Goal: Information Seeking & Learning: Learn about a topic

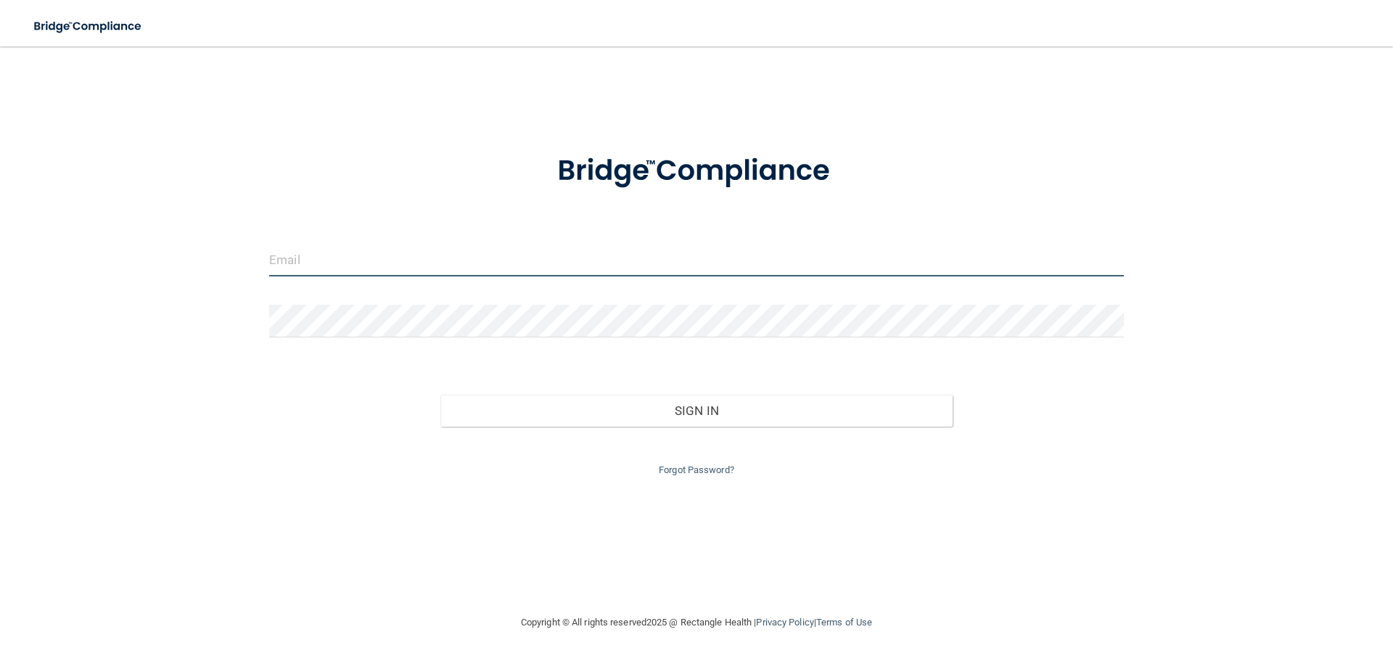
type input "barlassmi@gmail.com"
click at [1057, 256] on input "barlassmi@gmail.com" at bounding box center [696, 260] width 855 height 33
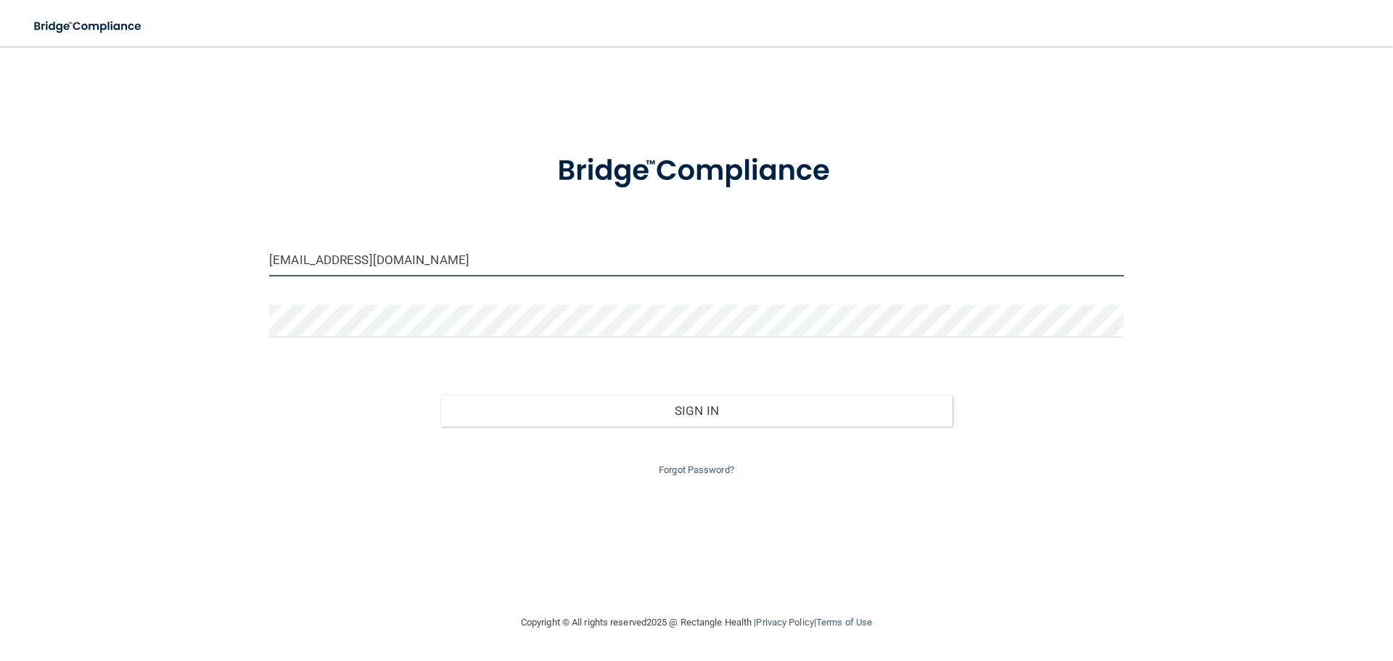
type input "[EMAIL_ADDRESS][DOMAIN_NAME]"
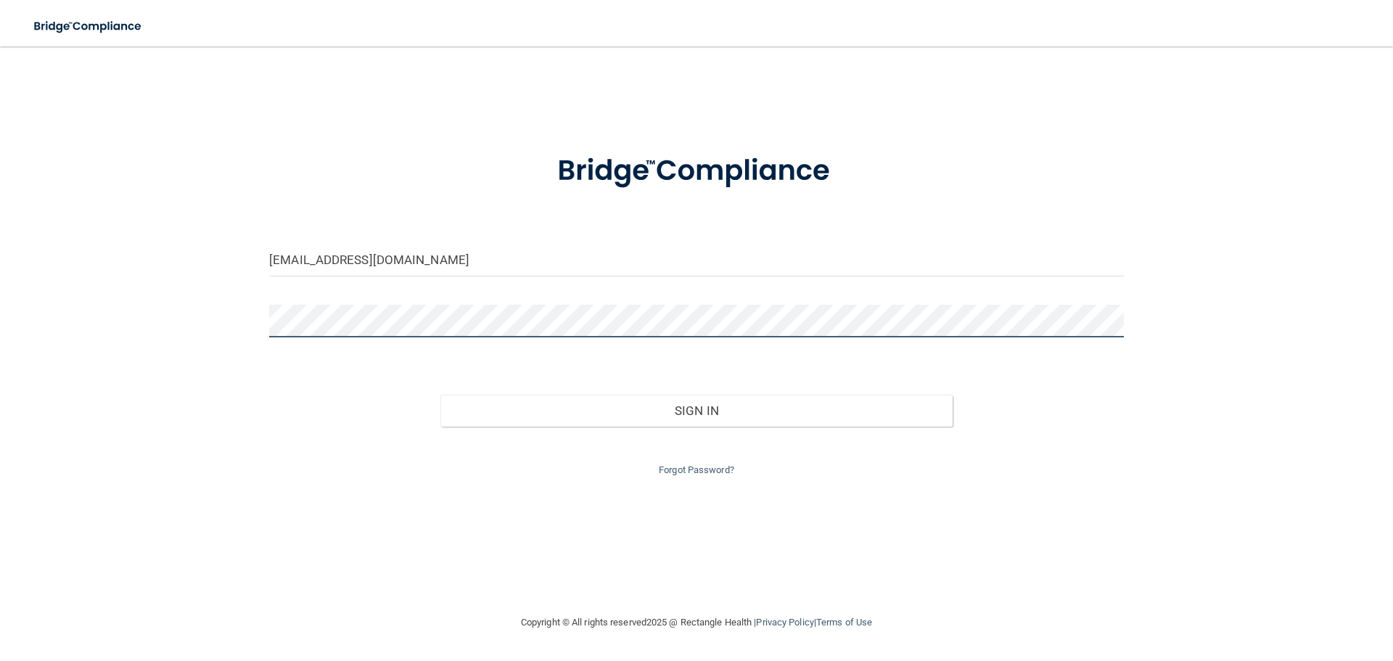
click at [441, 395] on button "Sign In" at bounding box center [697, 411] width 513 height 32
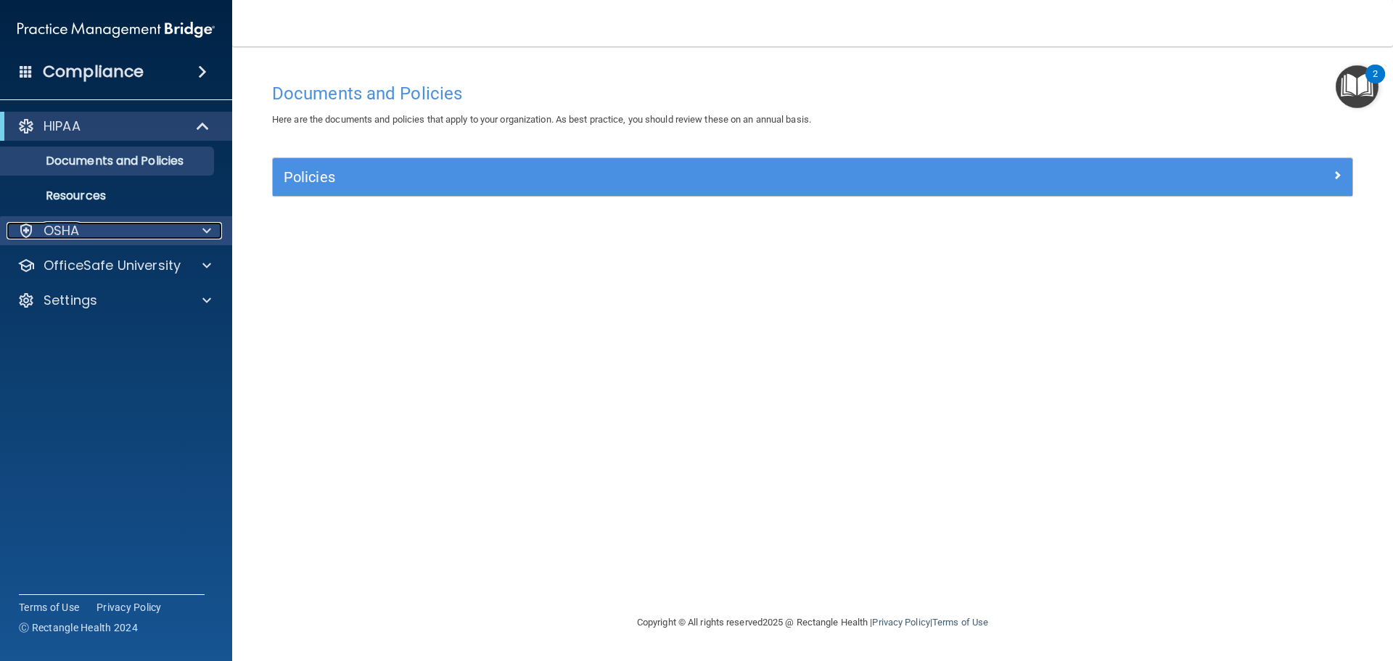
click at [168, 228] on div "OSHA" at bounding box center [97, 230] width 180 height 17
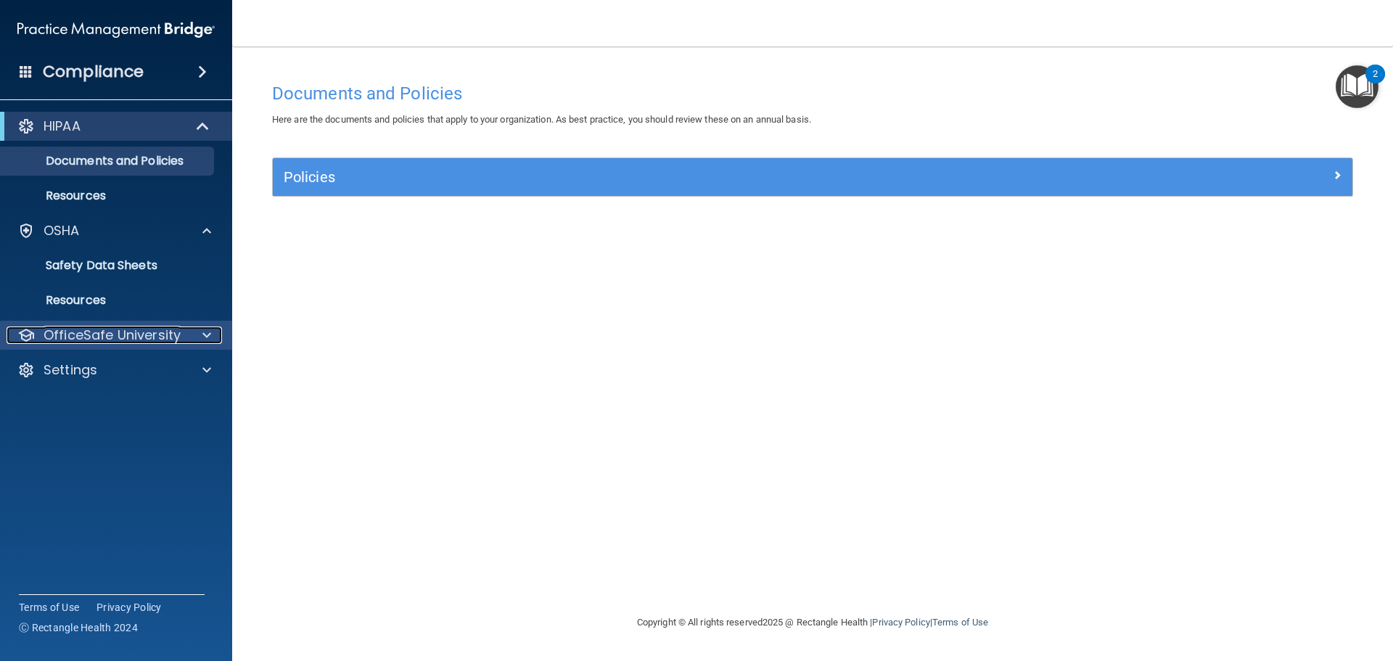
click at [196, 337] on div at bounding box center [205, 335] width 36 height 17
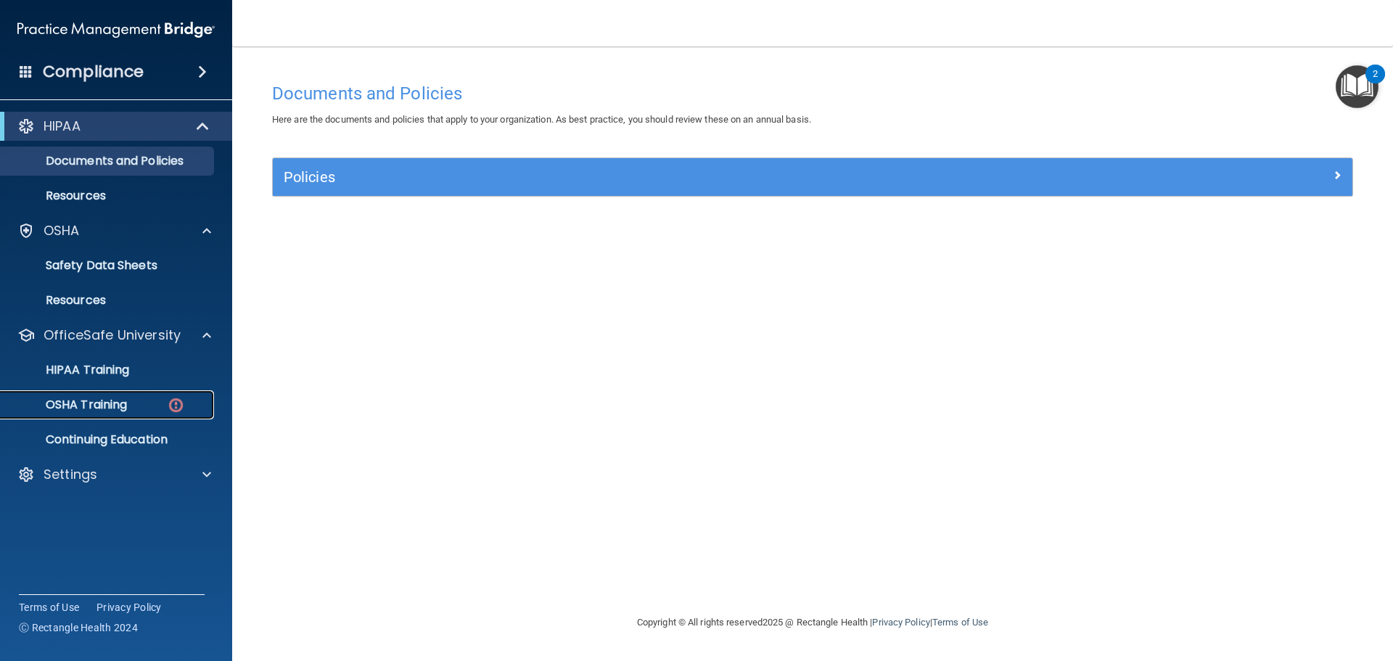
click at [115, 403] on p "OSHA Training" at bounding box center [68, 405] width 118 height 15
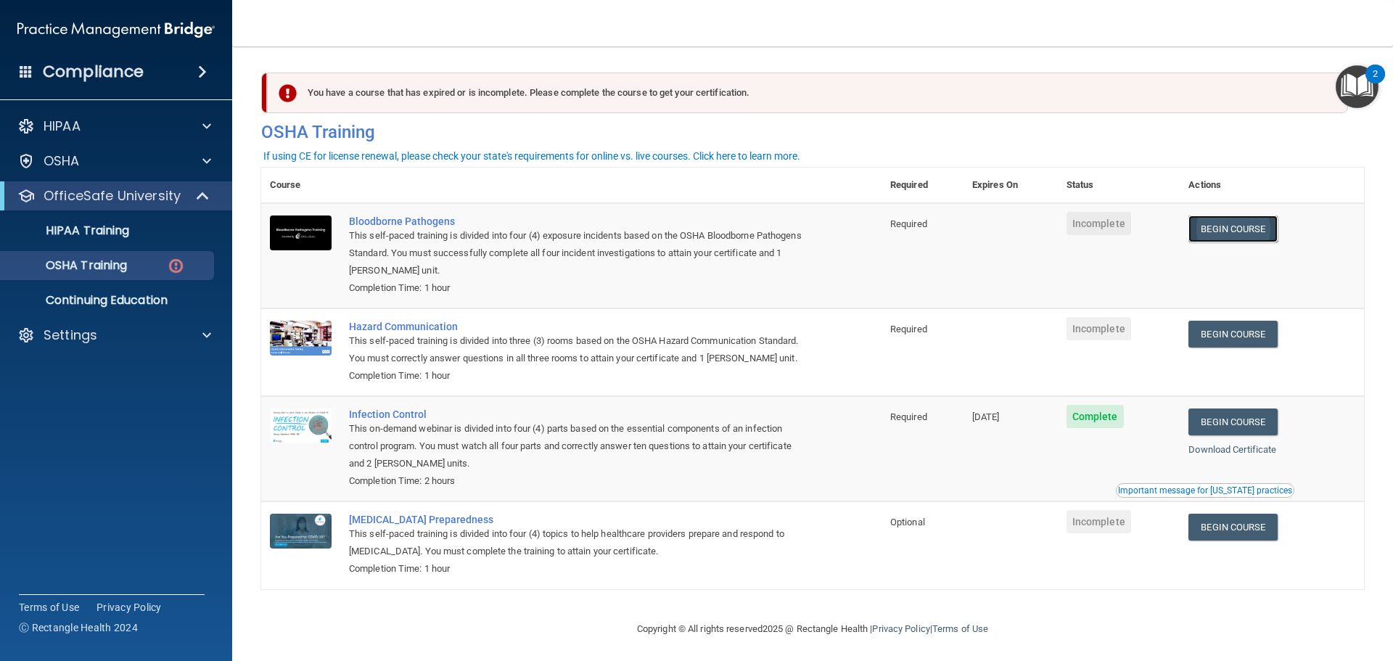
click at [1221, 228] on link "Begin Course" at bounding box center [1233, 229] width 89 height 27
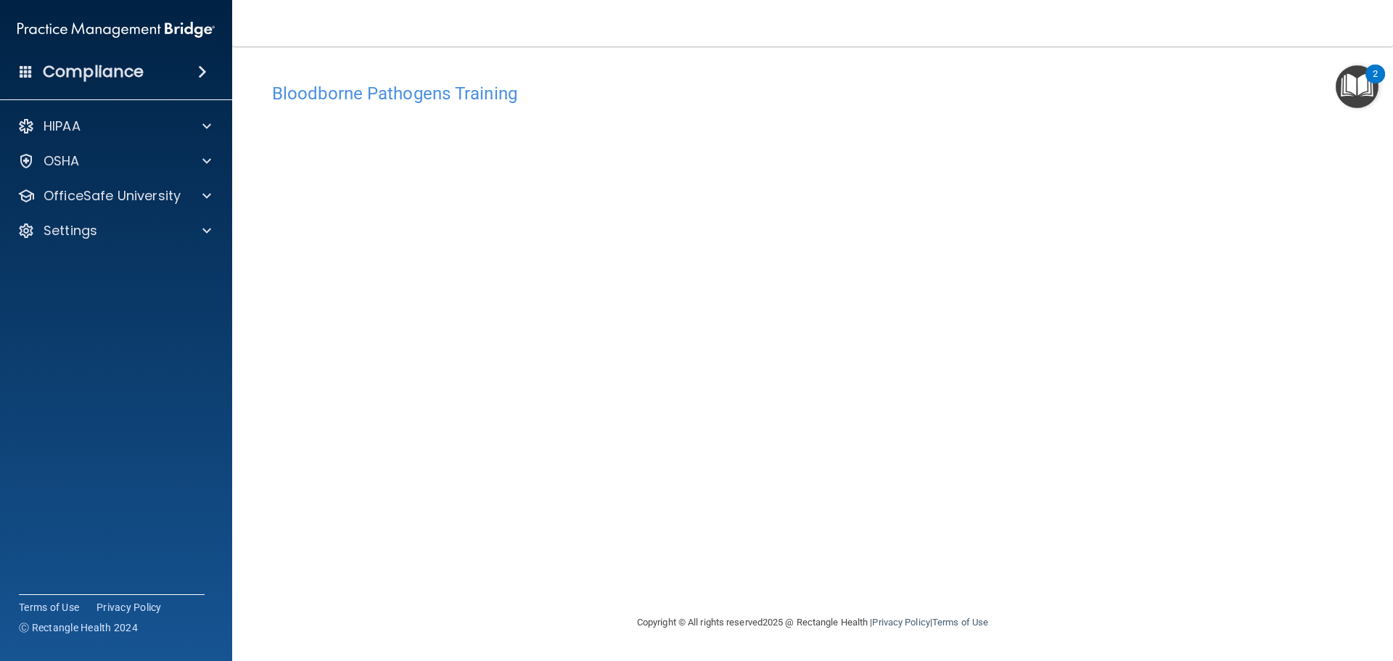
click at [1343, 90] on img "Open Resource Center, 2 new notifications" at bounding box center [1357, 86] width 43 height 43
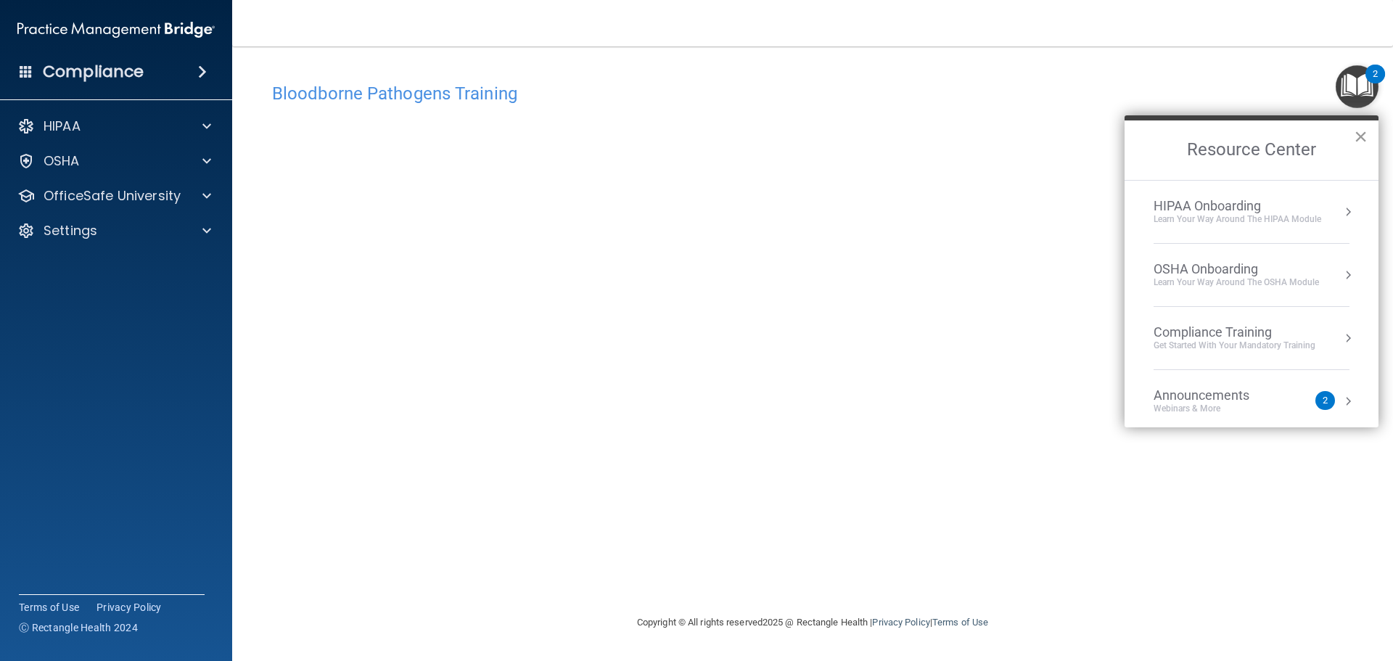
click at [1361, 136] on button "×" at bounding box center [1361, 136] width 14 height 23
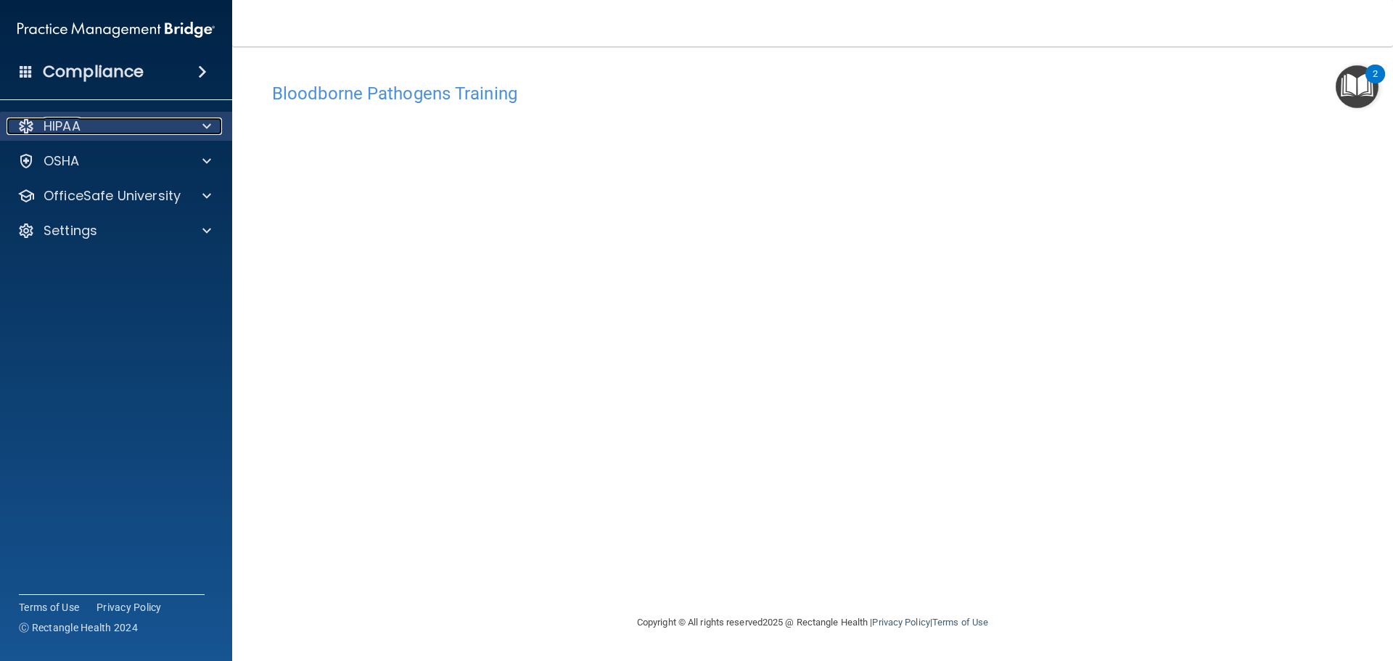
click at [184, 134] on div "HIPAA" at bounding box center [97, 126] width 180 height 17
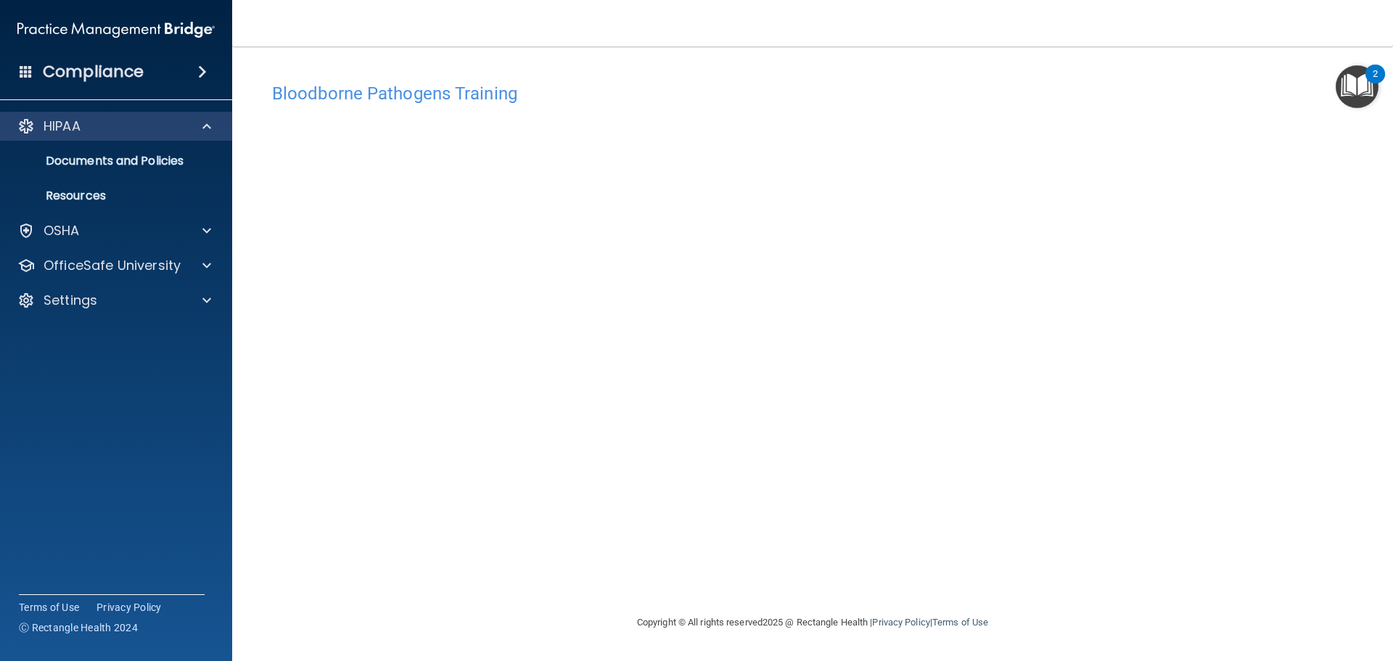
click at [192, 136] on div "HIPAA" at bounding box center [116, 126] width 233 height 29
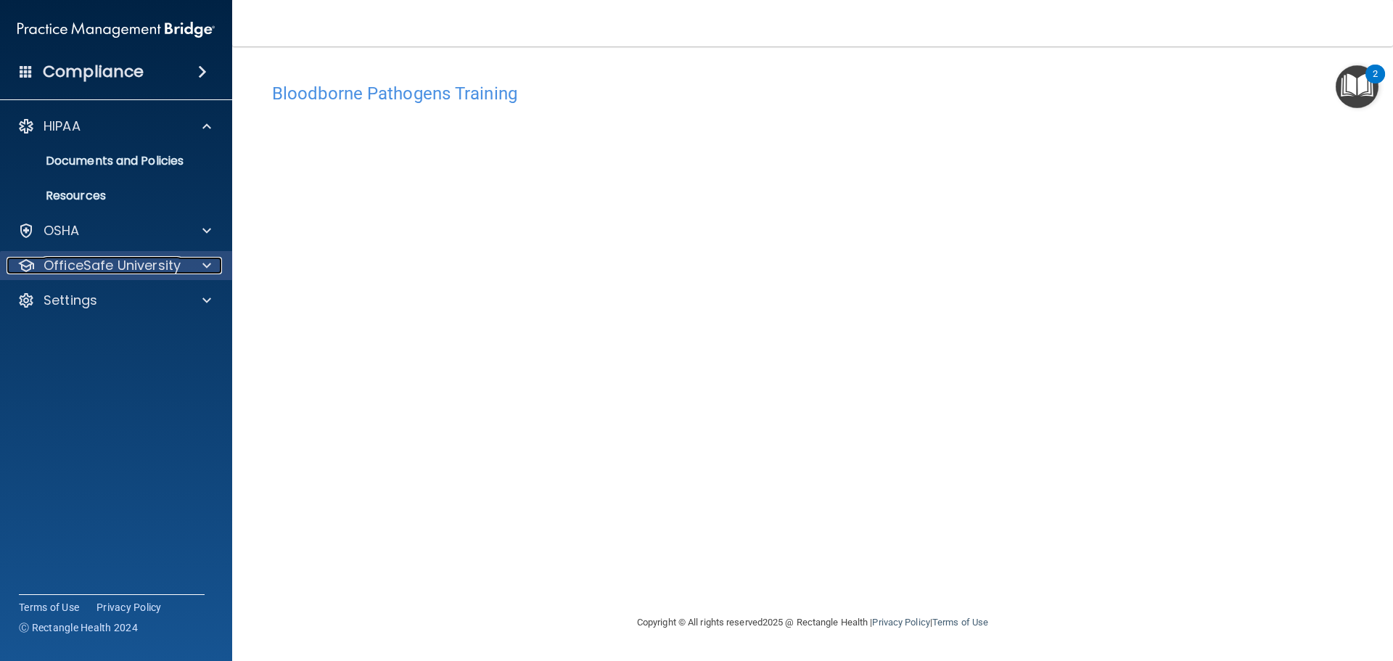
click at [187, 264] on div at bounding box center [205, 265] width 36 height 17
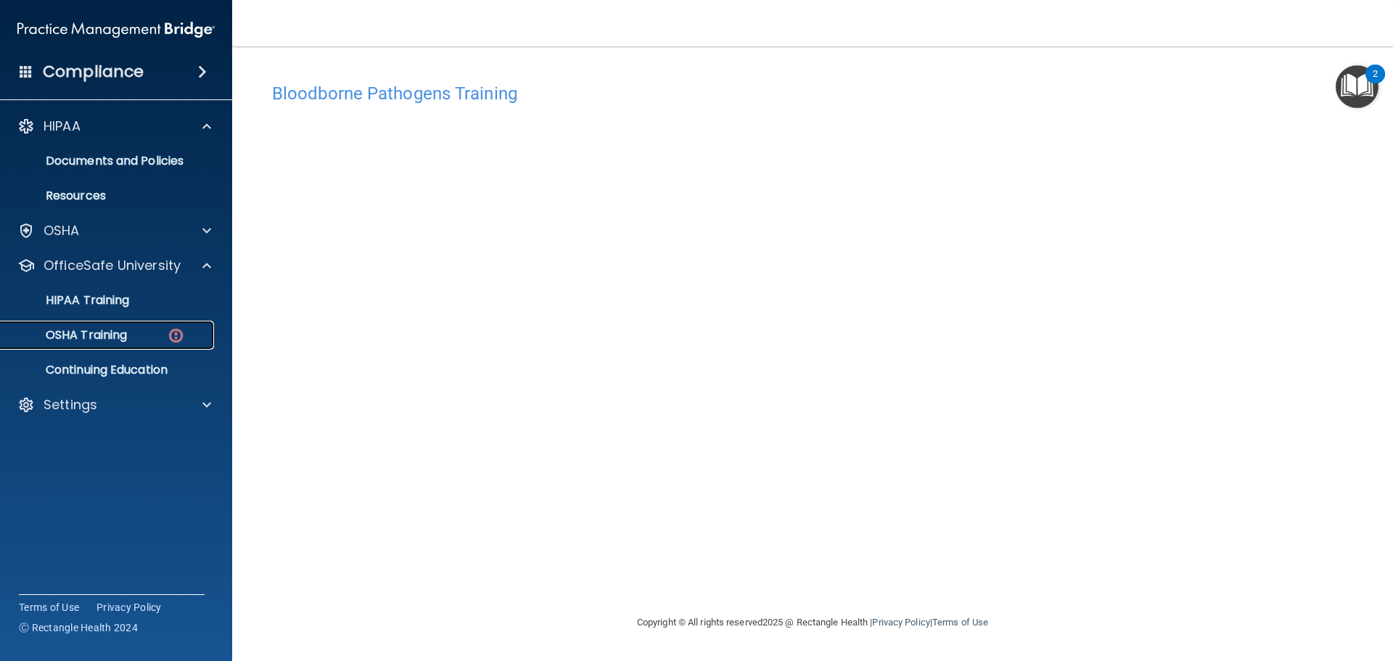
click at [158, 338] on div "OSHA Training" at bounding box center [108, 335] width 198 height 15
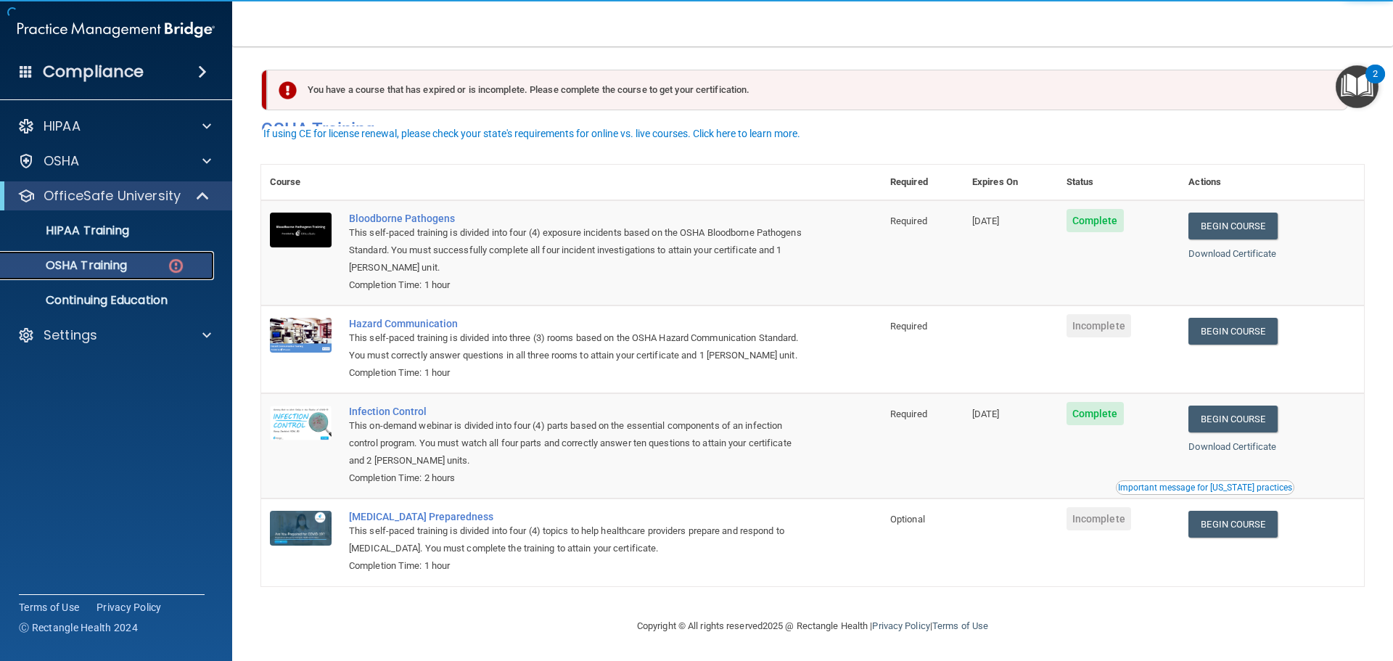
scroll to position [24, 0]
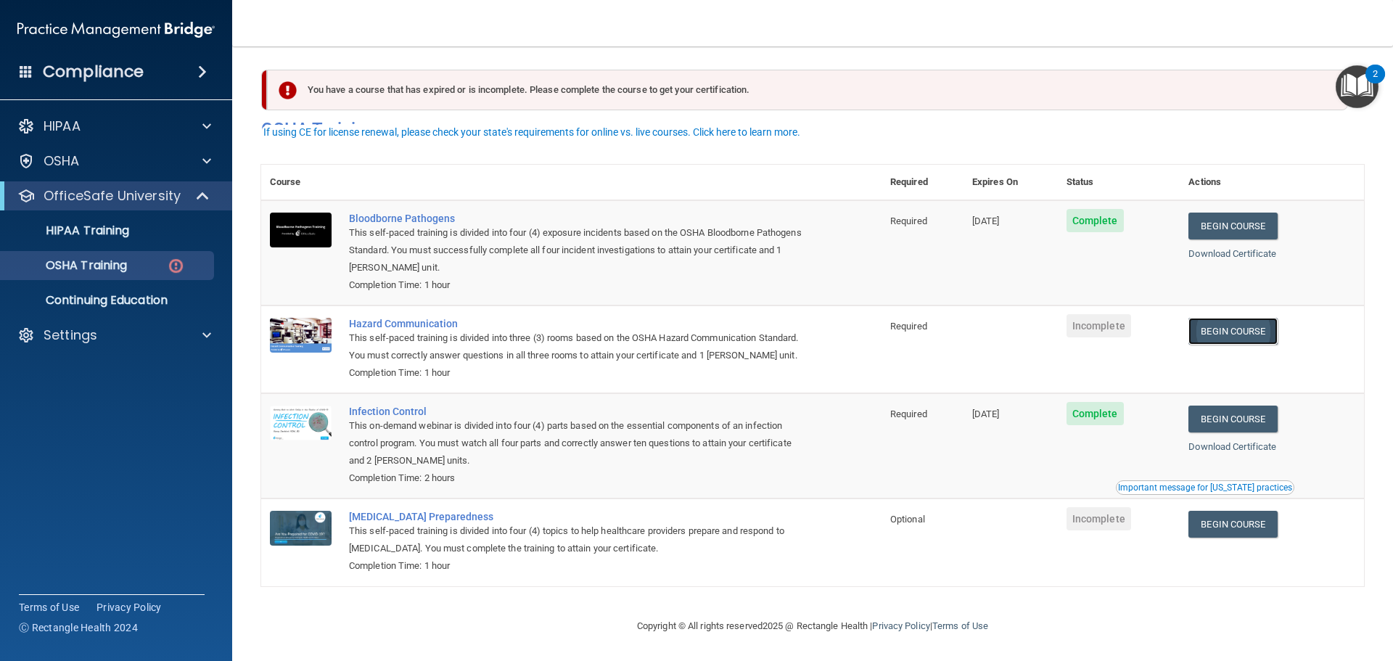
click at [1218, 320] on link "Begin Course" at bounding box center [1233, 331] width 89 height 27
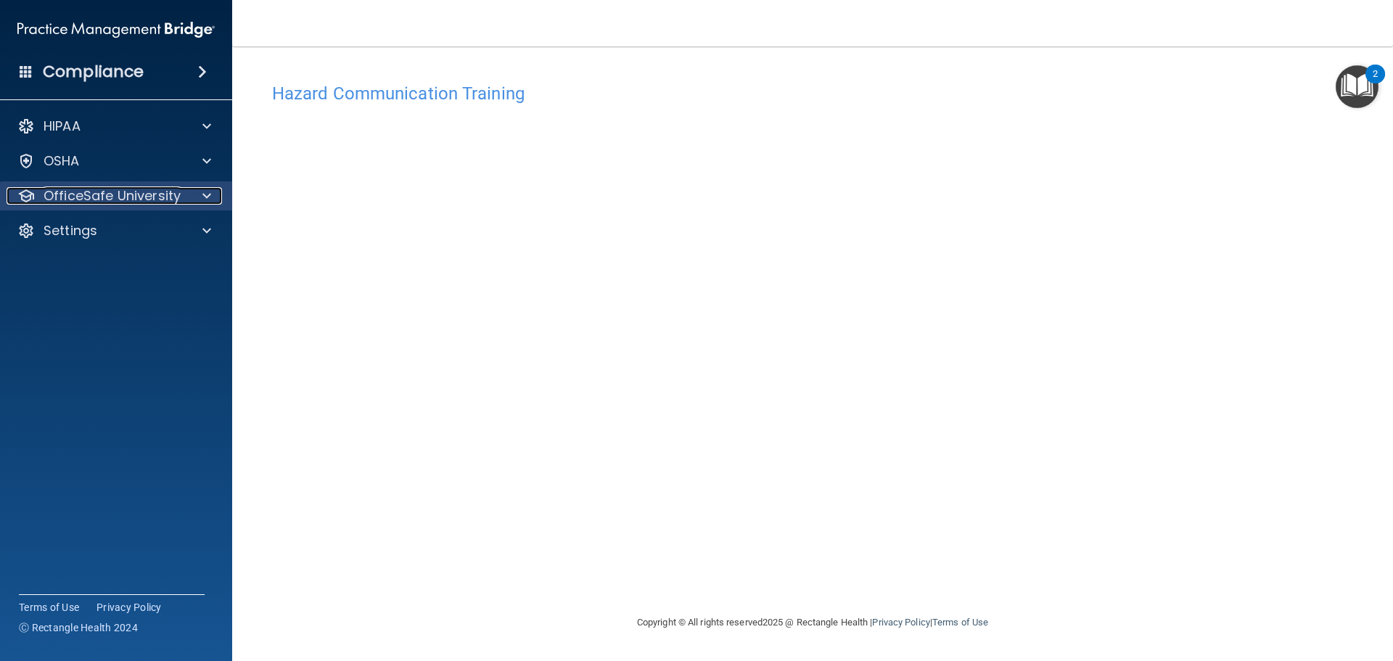
click at [173, 192] on p "OfficeSafe University" at bounding box center [112, 195] width 137 height 17
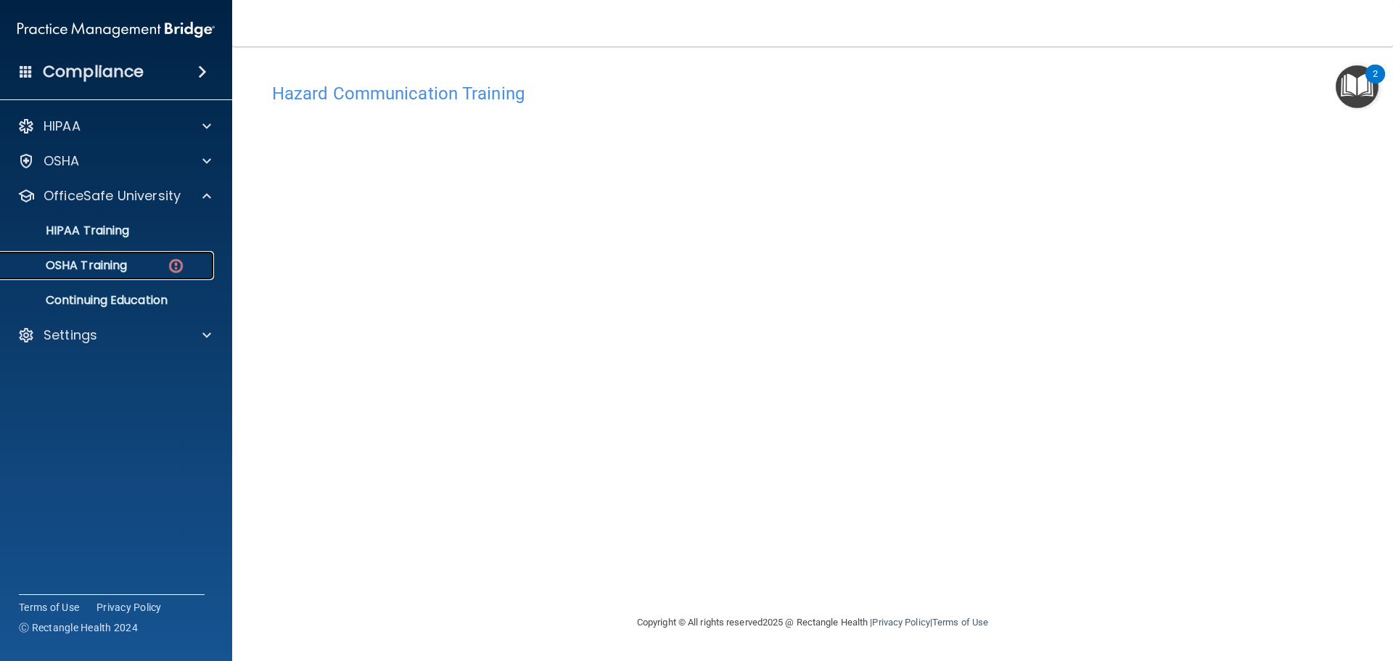
click at [160, 270] on div "OSHA Training" at bounding box center [108, 265] width 198 height 15
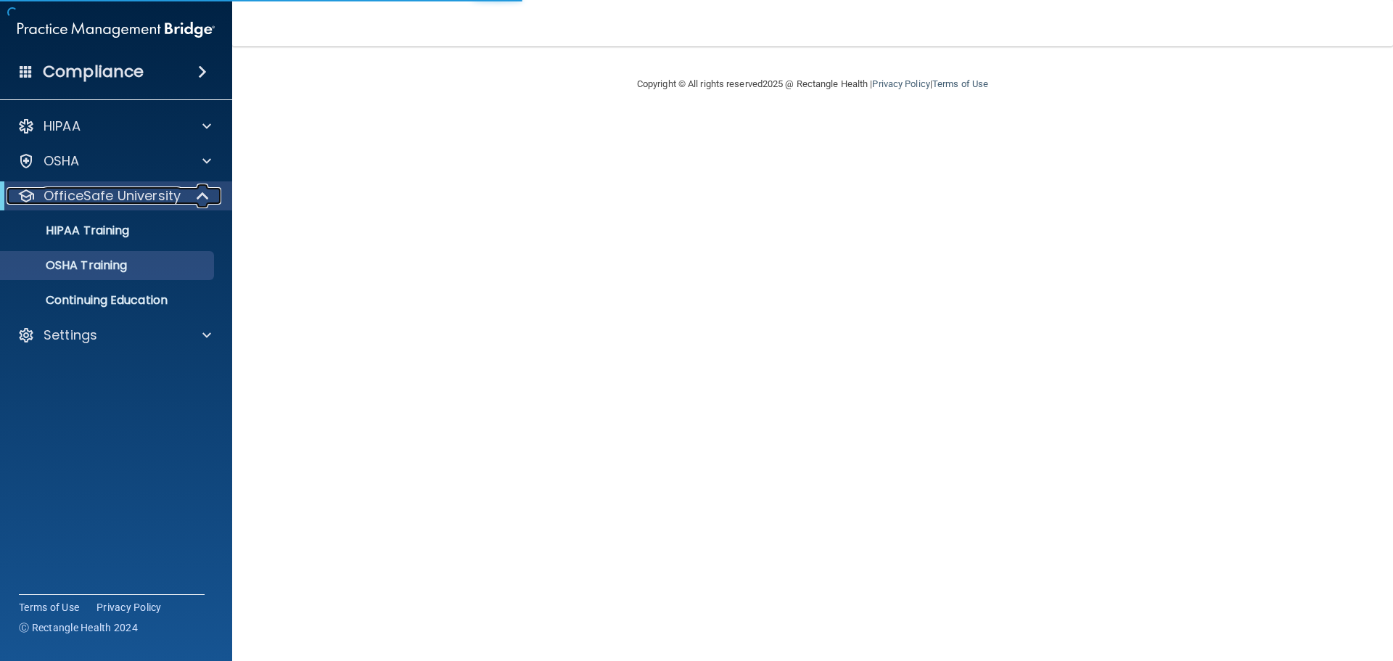
click at [191, 190] on div at bounding box center [204, 195] width 36 height 17
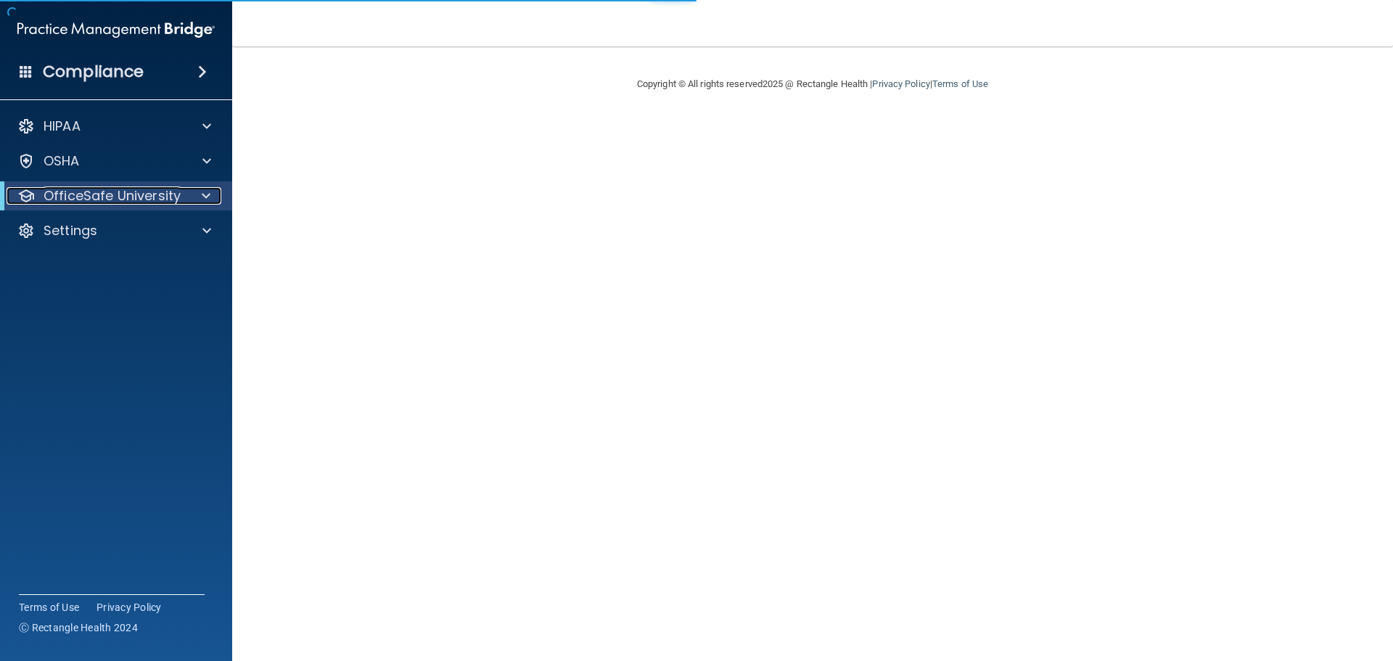
click at [202, 197] on span at bounding box center [206, 195] width 9 height 17
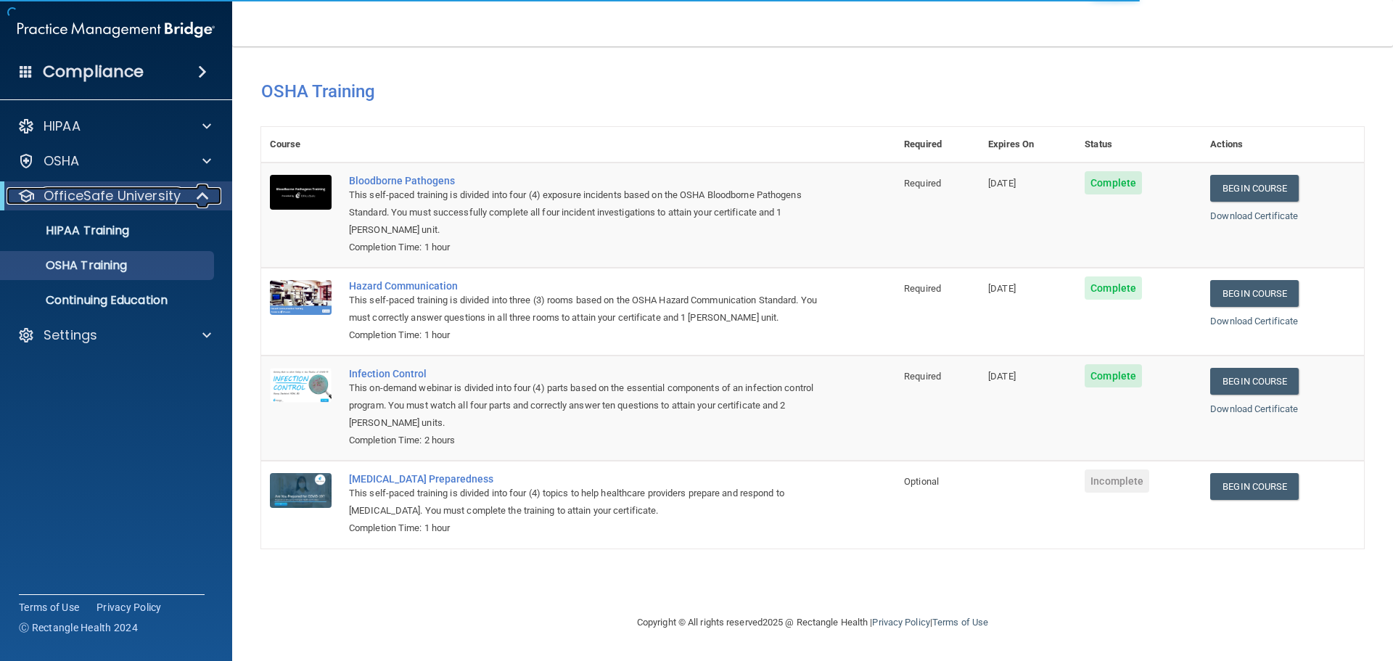
click at [182, 194] on div "OfficeSafe University" at bounding box center [96, 195] width 179 height 17
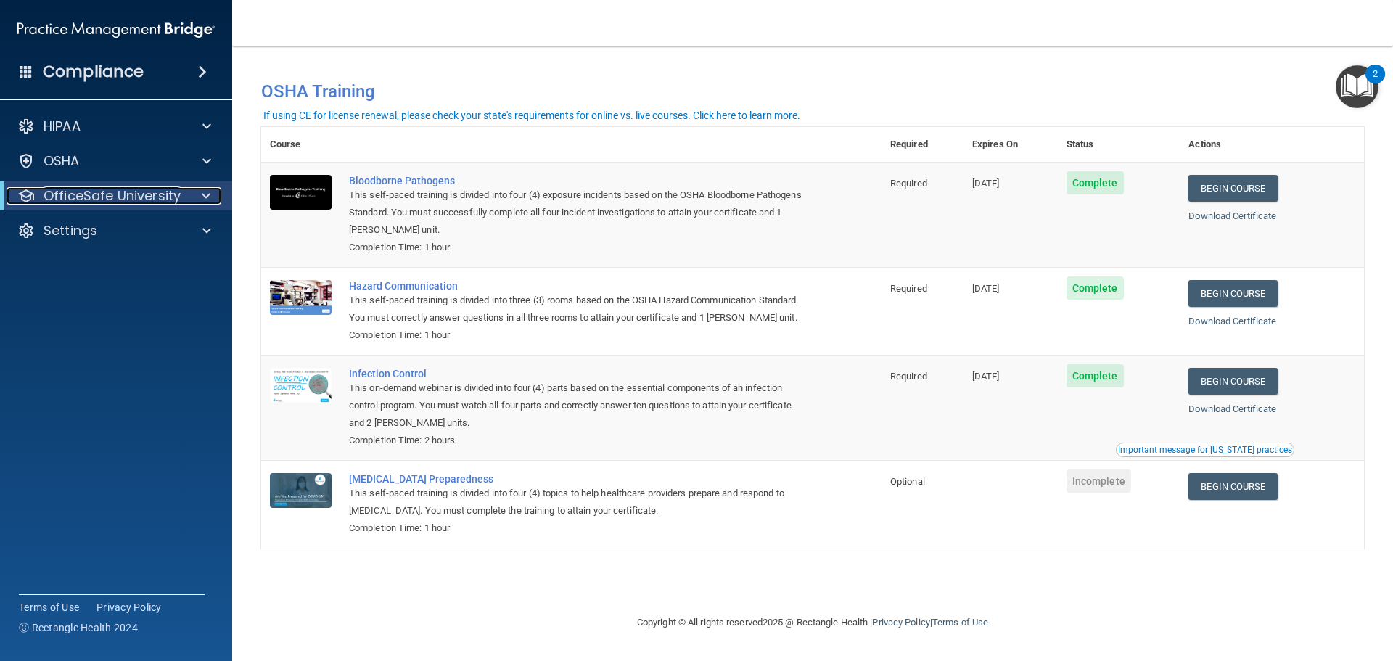
click at [194, 195] on div at bounding box center [204, 195] width 36 height 17
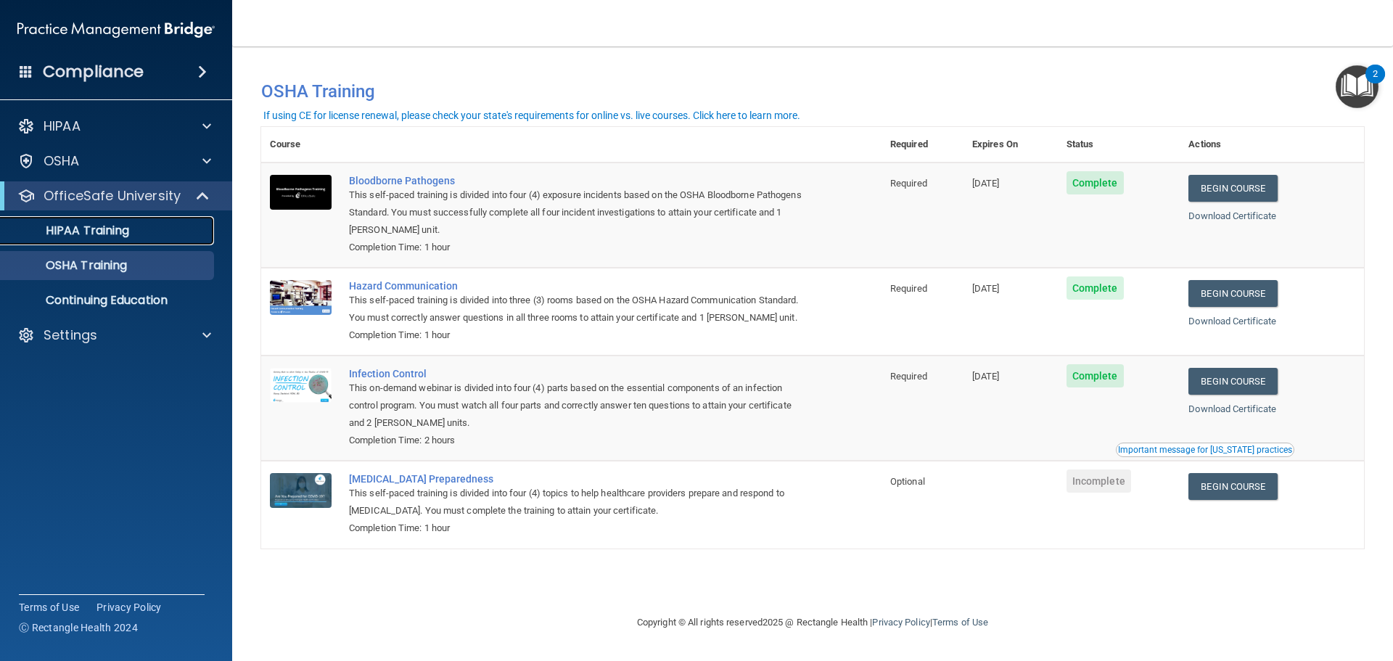
click at [149, 234] on div "HIPAA Training" at bounding box center [108, 231] width 198 height 15
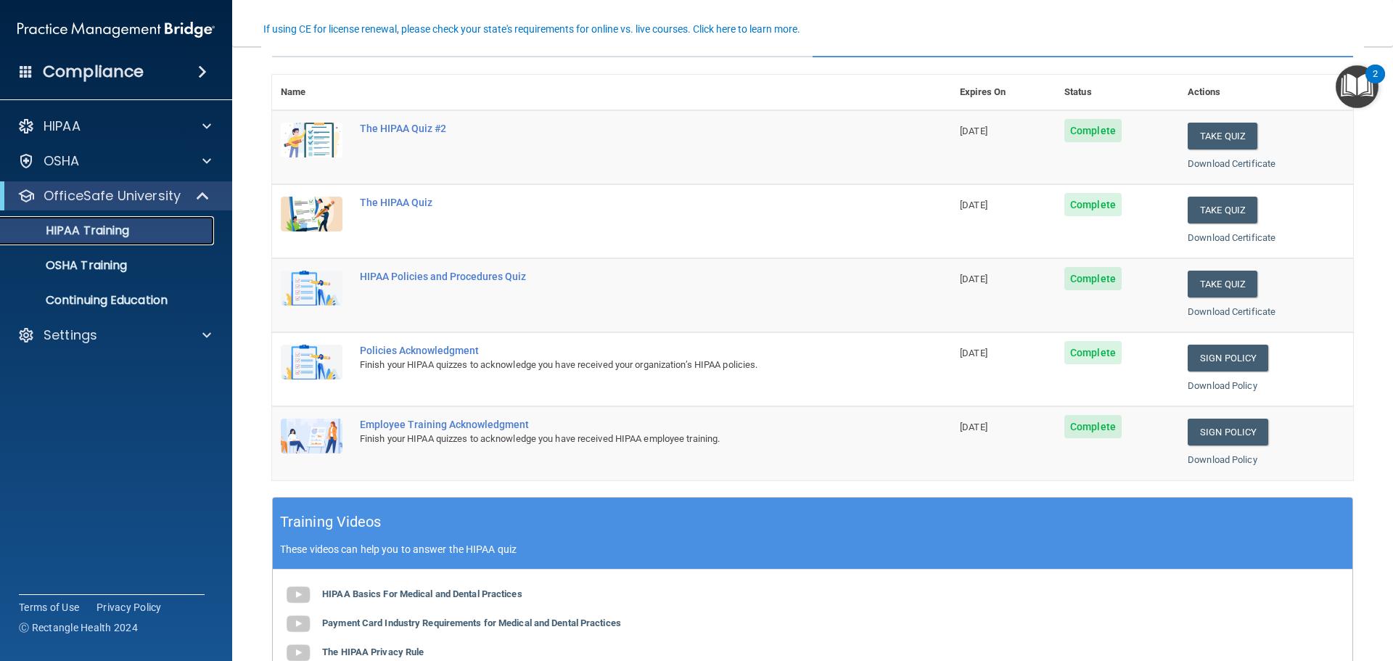
scroll to position [73, 0]
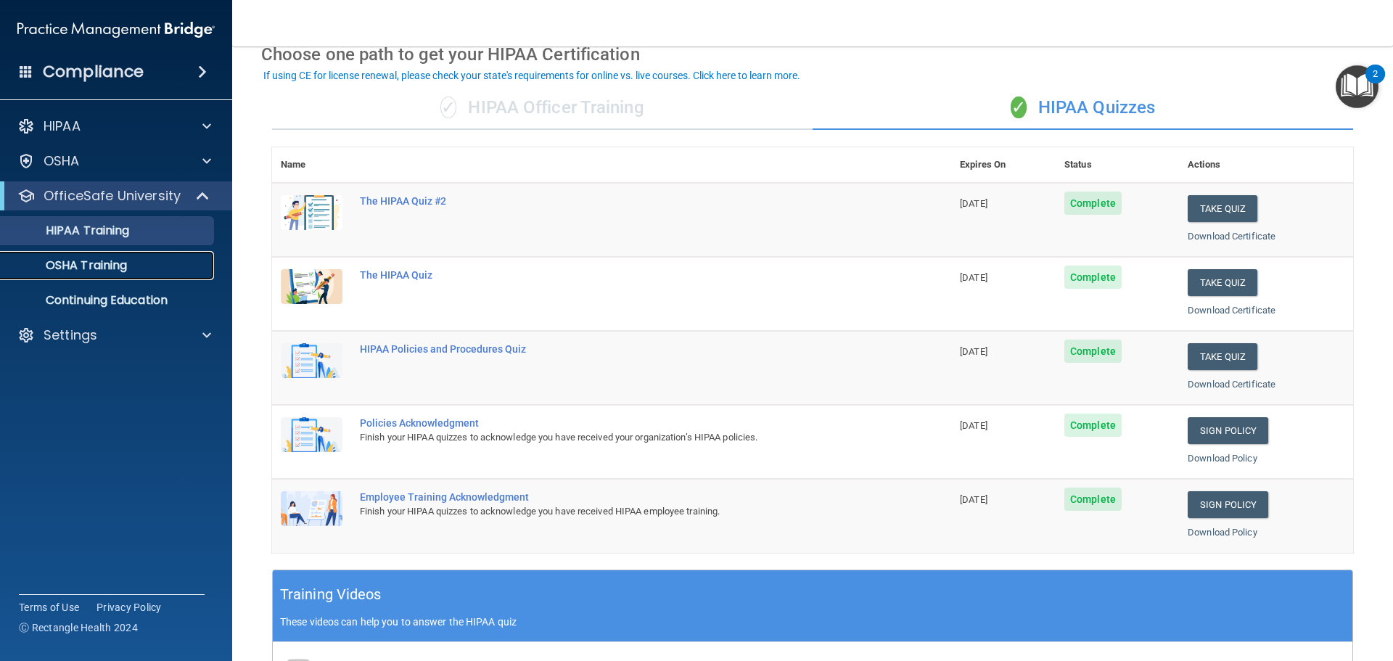
click at [126, 272] on p "OSHA Training" at bounding box center [68, 265] width 118 height 15
